Goal: Information Seeking & Learning: Understand process/instructions

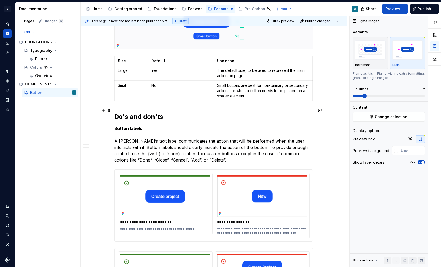
scroll to position [601, 0]
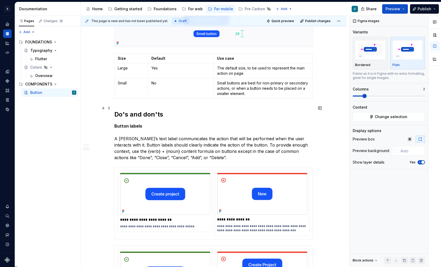
click at [135, 110] on h2 "Do's and don'ts" at bounding box center [213, 114] width 199 height 8
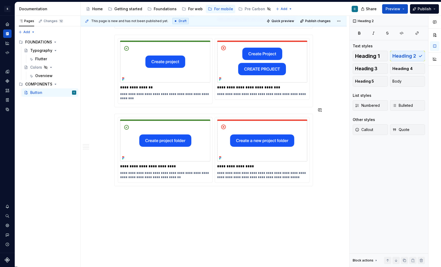
scroll to position [811, 0]
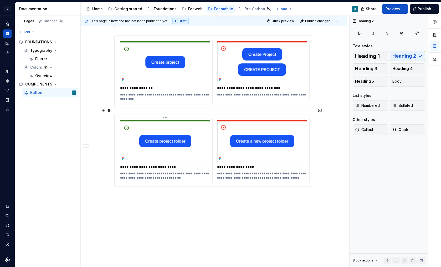
click at [147, 173] on p "**********" at bounding box center [165, 175] width 90 height 8
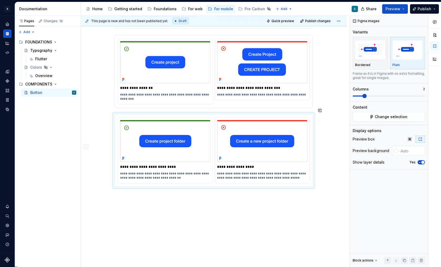
click at [171, 214] on div "This page is new and has not been published yet. Draft Quick preview Publish ch…" at bounding box center [215, 141] width 269 height 251
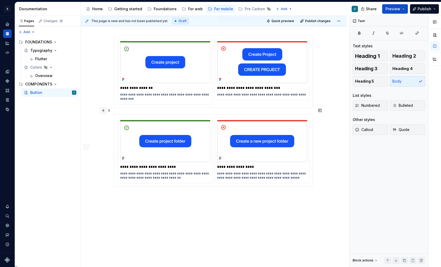
click at [104, 111] on button "button" at bounding box center [103, 110] width 7 height 7
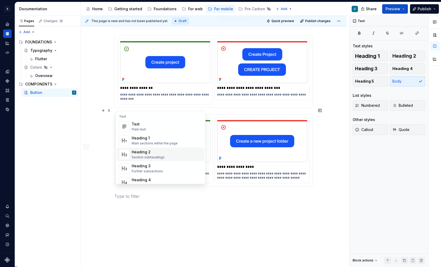
click at [149, 155] on div "Section subheadings" at bounding box center [148, 157] width 33 height 4
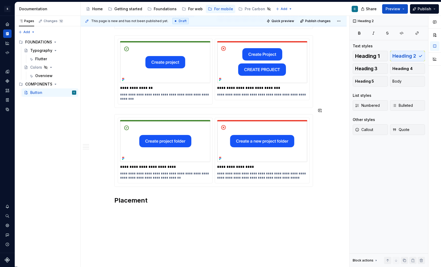
click at [230, 141] on img at bounding box center [262, 141] width 90 height 42
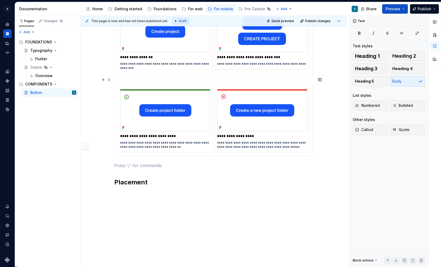
scroll to position [842, 0]
click at [105, 174] on button "button" at bounding box center [103, 175] width 7 height 7
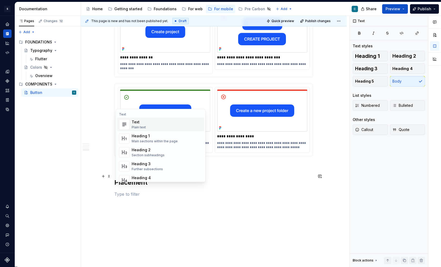
click at [142, 126] on div "Plain text" at bounding box center [139, 127] width 14 height 4
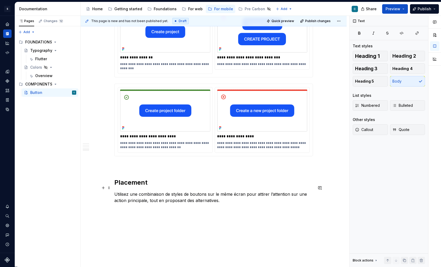
click at [209, 194] on p "Utilisez une combinaison de styles de boutons sur le même écran pour attirer l’…" at bounding box center [213, 197] width 199 height 13
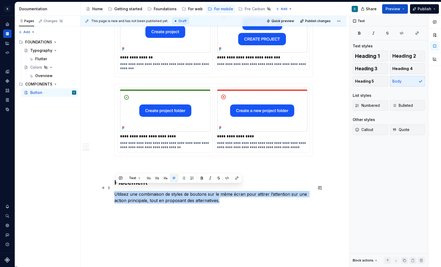
click at [209, 194] on p "Utilisez une combinaison de styles de boutons sur le même écran pour attirer l’…" at bounding box center [213, 197] width 199 height 13
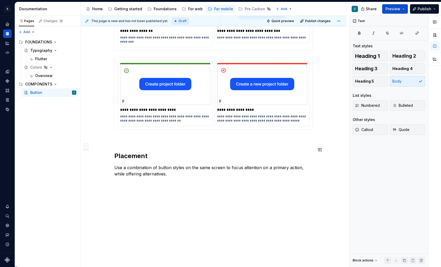
scroll to position [868, 0]
click at [104, 178] on button "button" at bounding box center [103, 176] width 7 height 7
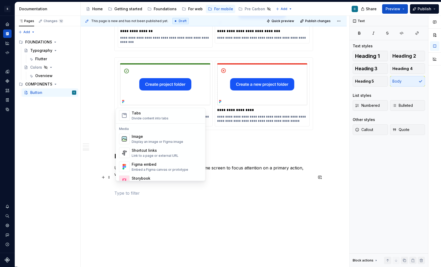
scroll to position [213, 0]
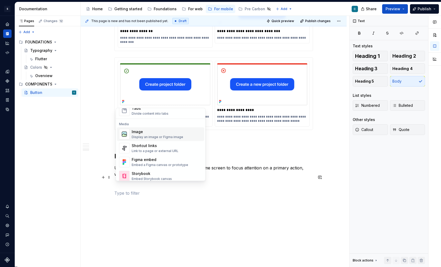
click at [161, 137] on div "Display an image or Figma image" at bounding box center [157, 137] width 51 height 4
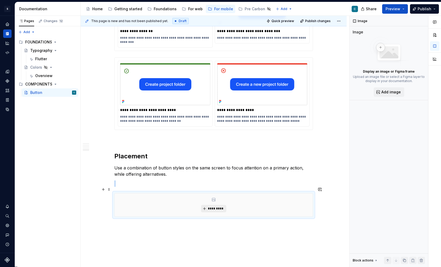
click at [214, 206] on span "*********" at bounding box center [216, 208] width 16 height 4
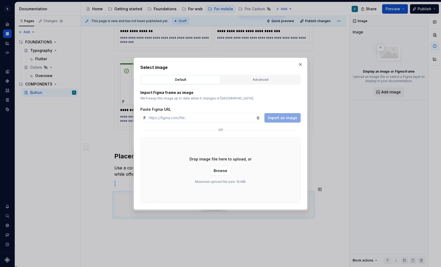
type textarea "*"
type input "https://www.figma.com/design/lYZybnRfpO0vyQ22B9yKEa/SDS-UI-Kit---Mobile?m=auto&…"
click at [281, 120] on button "Import as image" at bounding box center [282, 117] width 36 height 9
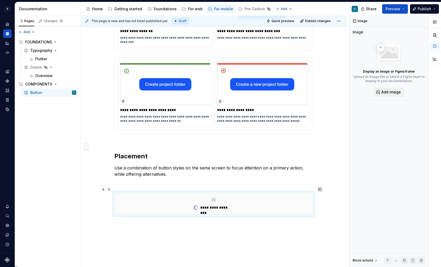
type textarea "*"
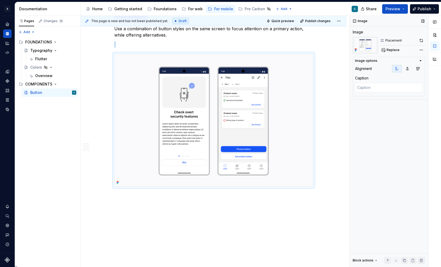
scroll to position [1007, 0]
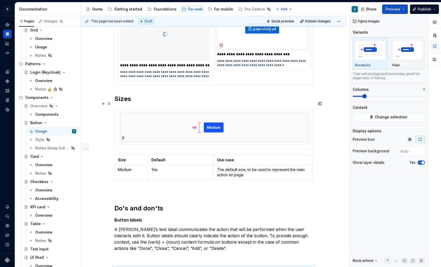
scroll to position [512, 0]
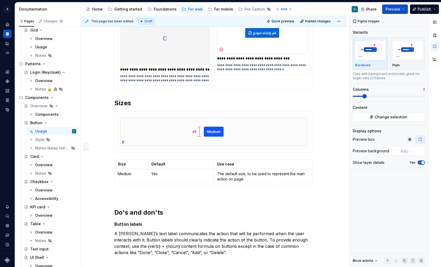
type textarea "*"
